Goal: Entertainment & Leisure: Consume media (video, audio)

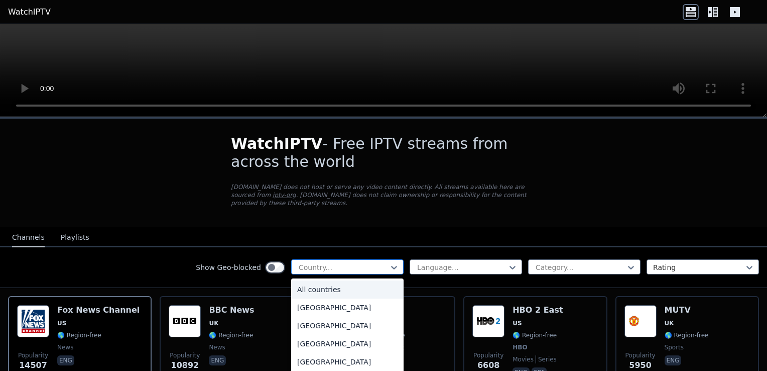
click at [337, 262] on div at bounding box center [343, 267] width 91 height 10
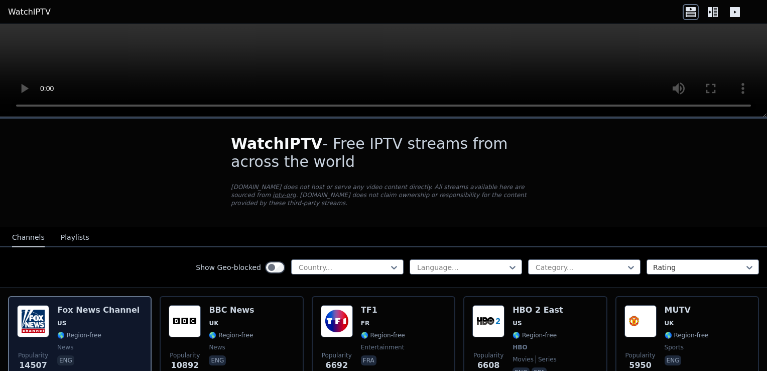
click at [28, 314] on img at bounding box center [33, 321] width 32 height 32
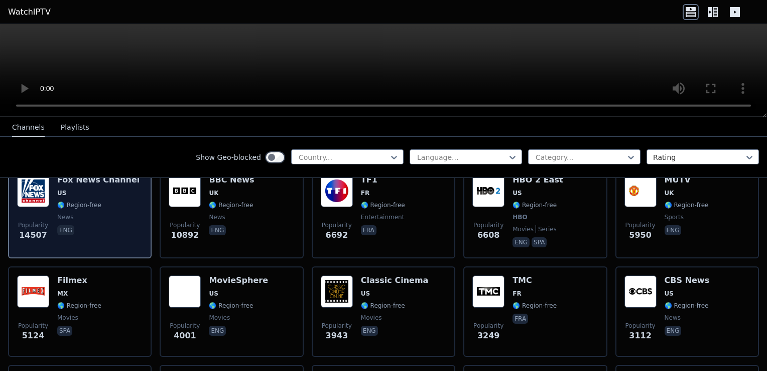
scroll to position [134, 0]
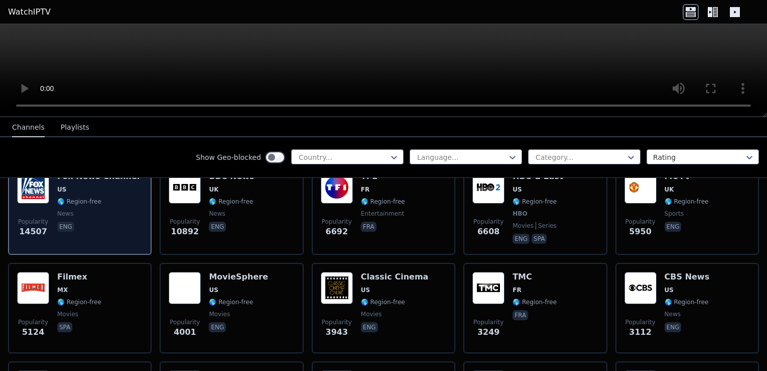
click at [52, 221] on div "Popularity 14507 [PERSON_NAME] US 🌎 Region-free news eng" at bounding box center [80, 208] width 126 height 74
click at [36, 225] on span "14507" at bounding box center [33, 231] width 28 height 12
click at [68, 221] on p "eng" at bounding box center [65, 226] width 17 height 10
drag, startPoint x: 68, startPoint y: 217, endPoint x: 42, endPoint y: 198, distance: 31.9
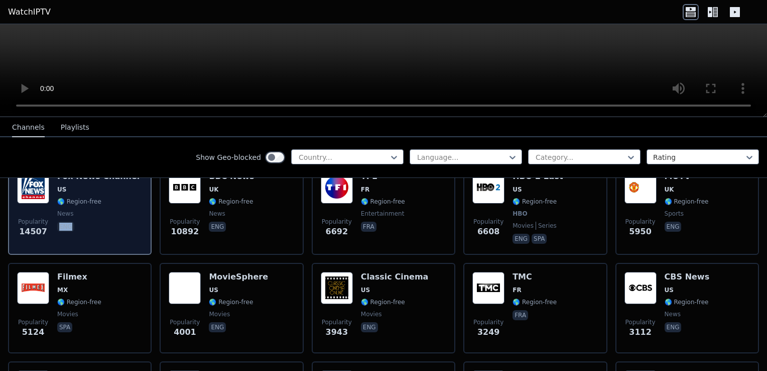
click at [42, 211] on span "Popularity 14507" at bounding box center [33, 227] width 32 height 32
click at [44, 189] on img at bounding box center [33, 187] width 32 height 32
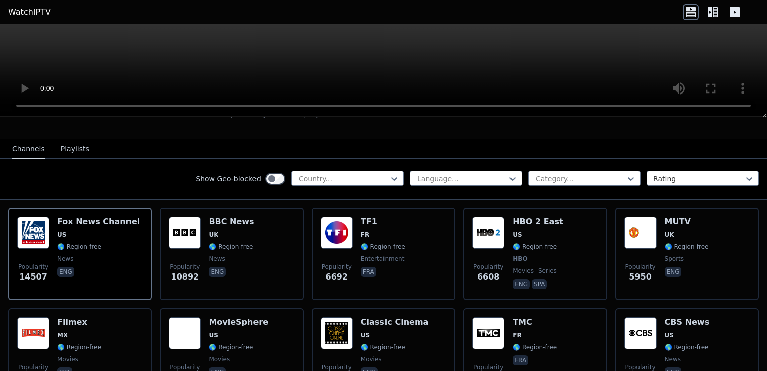
scroll to position [67, 0]
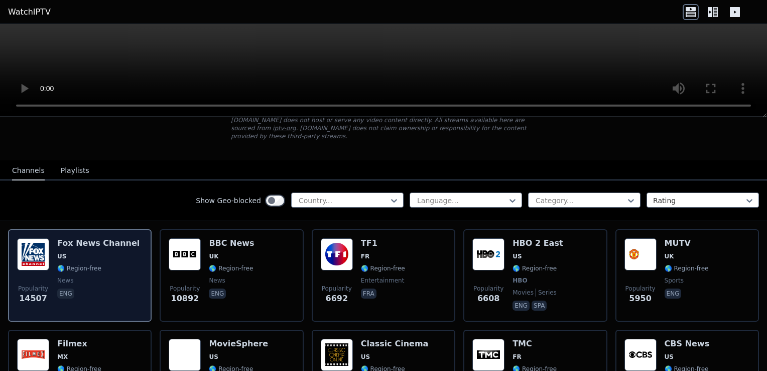
click at [42, 238] on img at bounding box center [33, 254] width 32 height 32
click at [125, 240] on div "Popularity 14507 [PERSON_NAME] US 🌎 Region-free news eng" at bounding box center [80, 275] width 126 height 74
drag, startPoint x: 125, startPoint y: 240, endPoint x: 145, endPoint y: 238, distance: 19.7
click at [126, 240] on div "Popularity 14507 [PERSON_NAME] US 🌎 Region-free news eng" at bounding box center [80, 275] width 126 height 74
click at [145, 238] on div "Popularity 14507 [PERSON_NAME] US 🌎 Region-free news eng" at bounding box center [80, 275] width 144 height 92
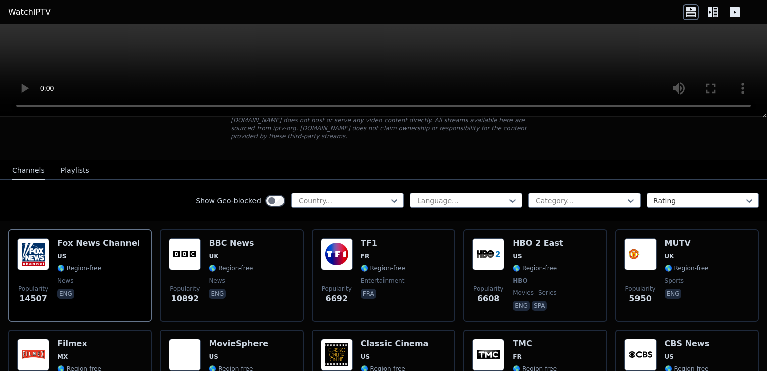
click at [72, 165] on button "Playlists" at bounding box center [75, 170] width 29 height 19
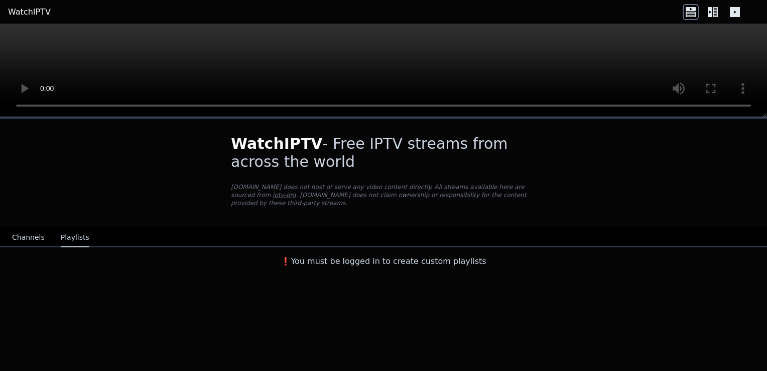
click at [33, 228] on button "Channels" at bounding box center [28, 237] width 33 height 19
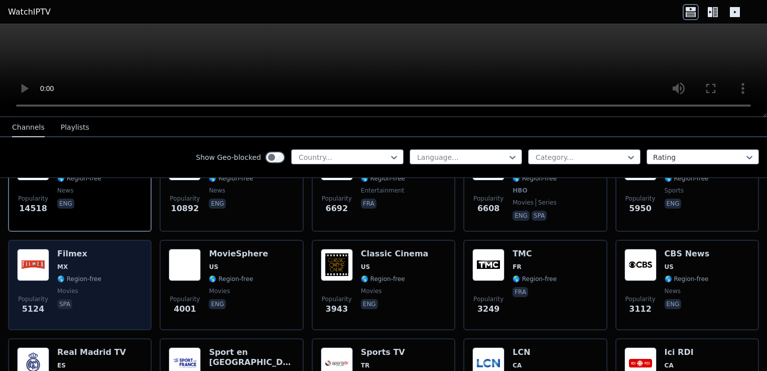
scroll to position [134, 0]
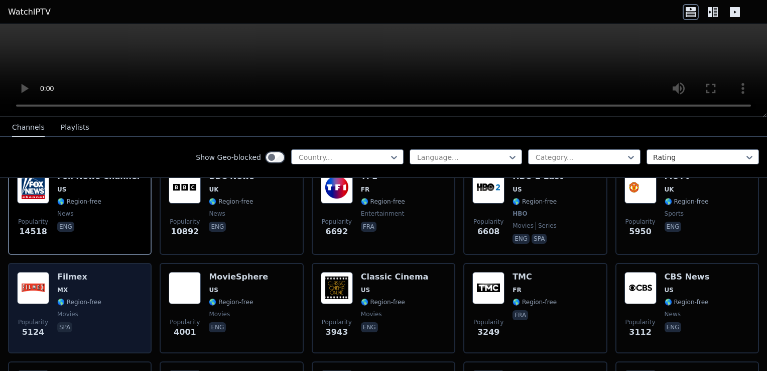
click at [72, 272] on h6 "Filmex" at bounding box center [79, 277] width 44 height 10
